Goal: Information Seeking & Learning: Learn about a topic

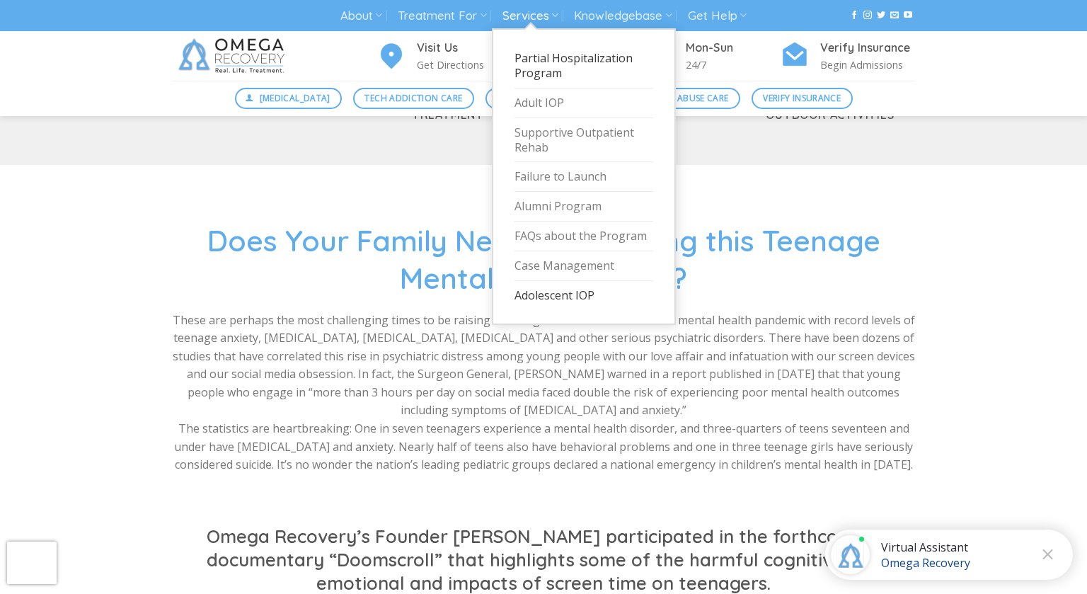
click at [546, 65] on link "Partial Hospitalization Program" at bounding box center [584, 66] width 139 height 45
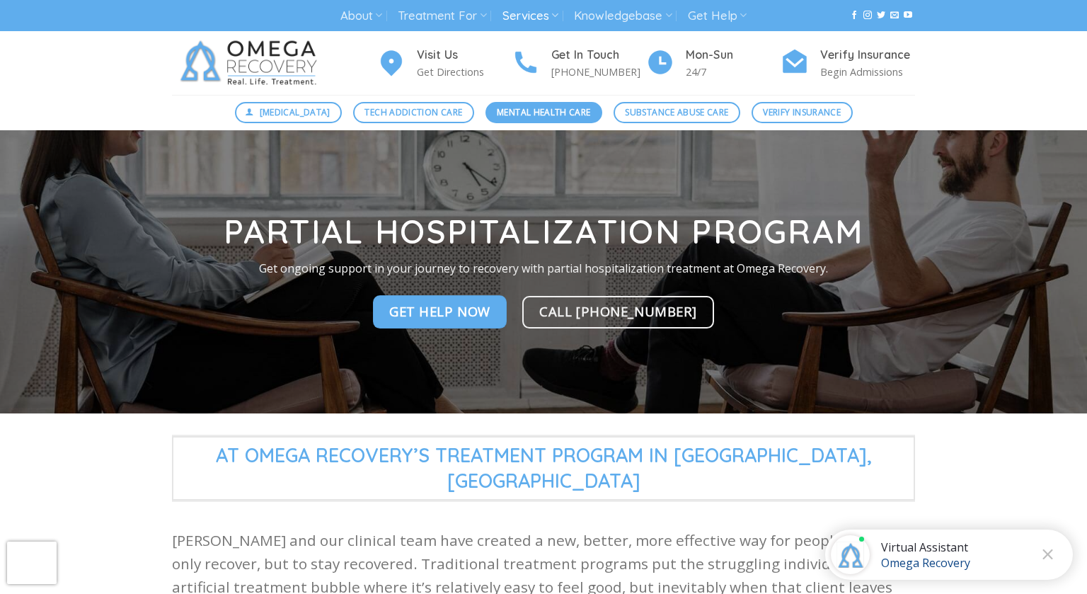
click at [527, 121] on link "Mental Health Care" at bounding box center [544, 112] width 117 height 21
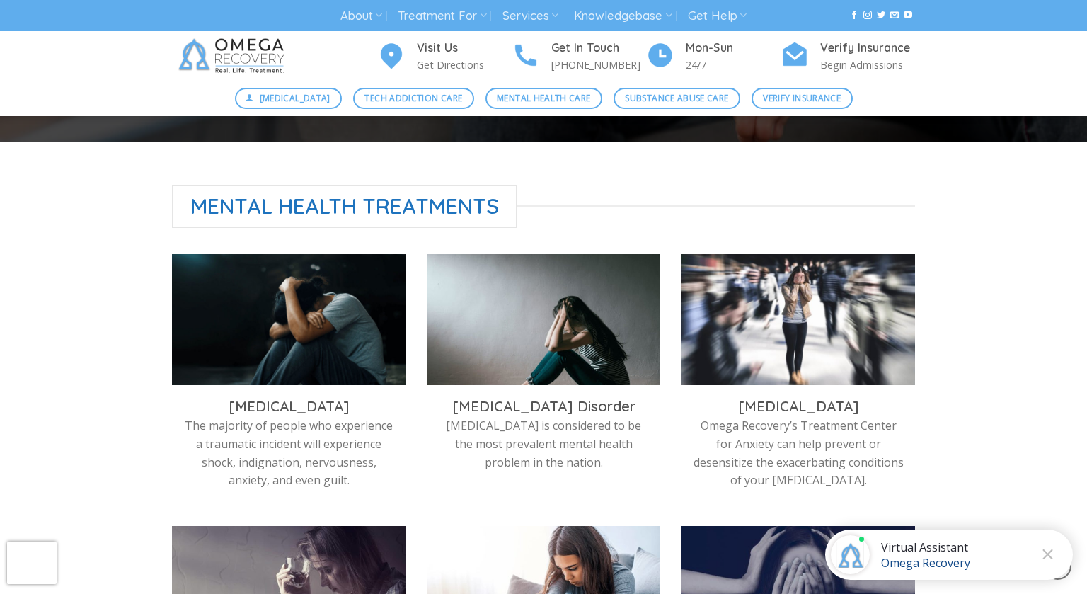
scroll to position [136, 0]
